Goal: Task Accomplishment & Management: Manage account settings

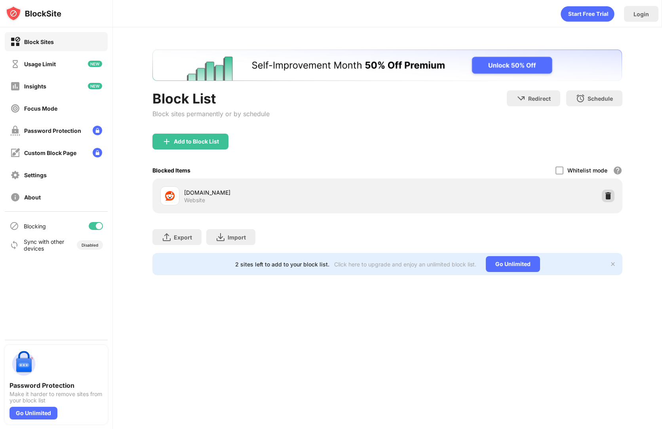
click at [609, 193] on img at bounding box center [608, 196] width 8 height 8
